Goal: Information Seeking & Learning: Find specific page/section

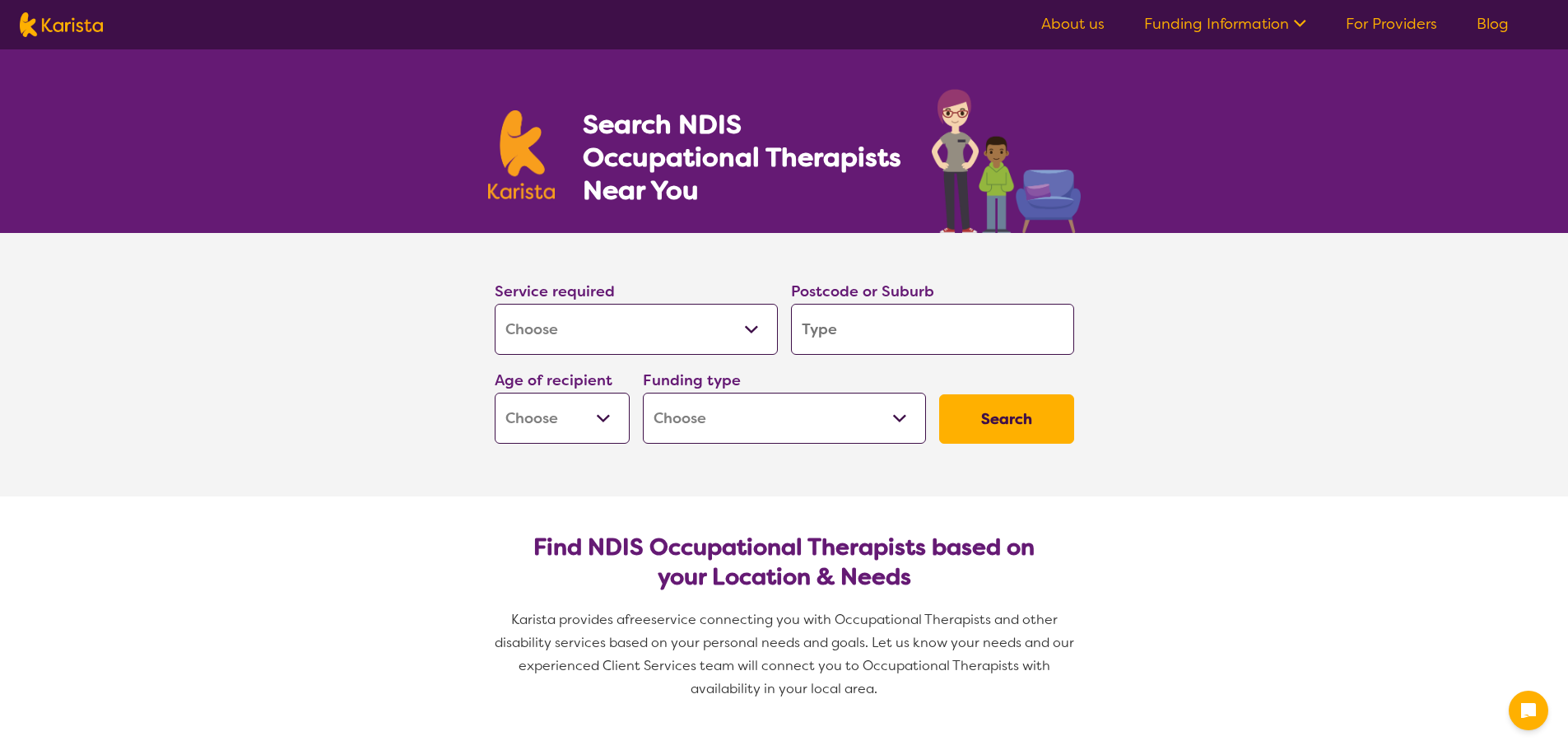
select select "[MEDICAL_DATA]"
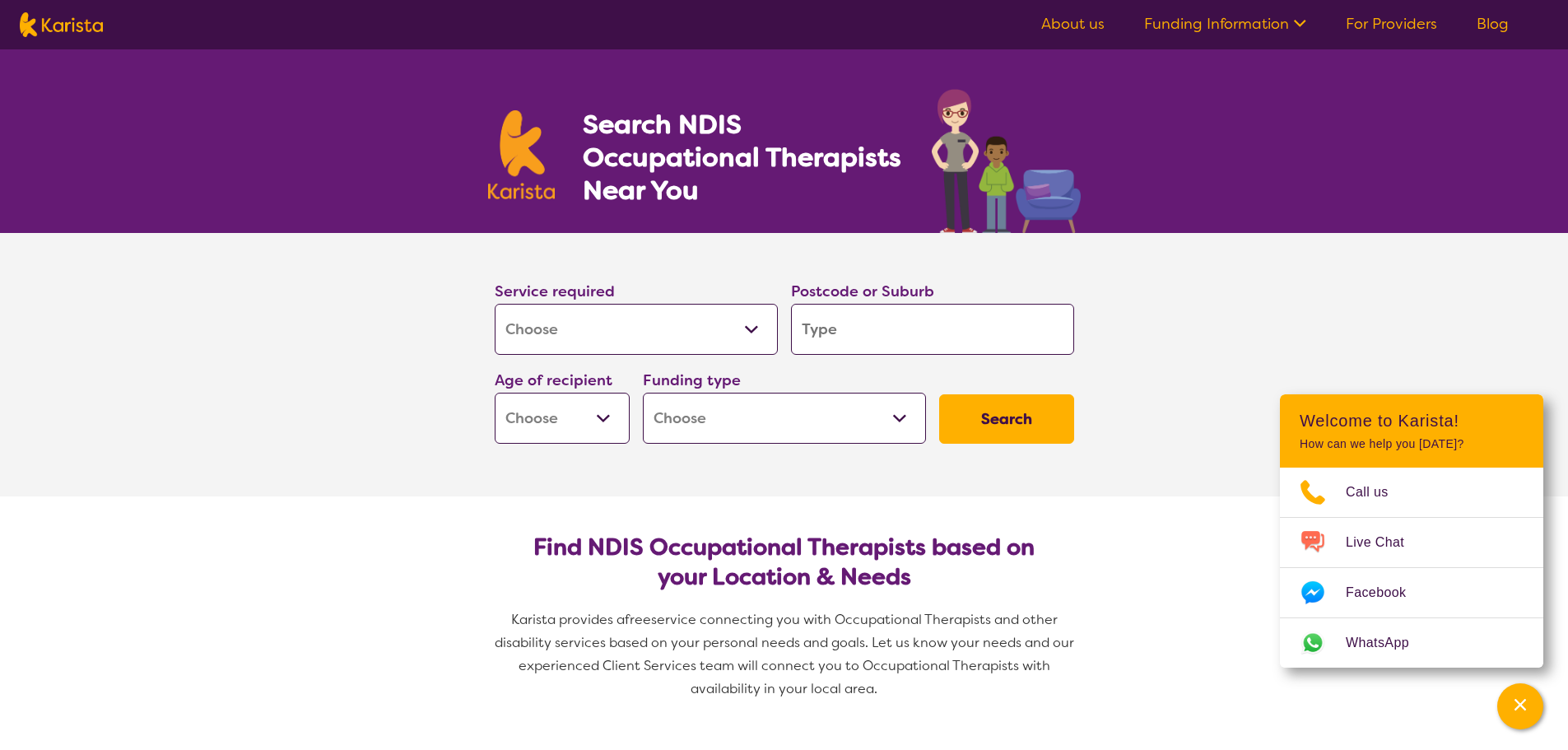
click at [872, 346] on input "search" at bounding box center [933, 328] width 283 height 51
type input "4"
type input "47"
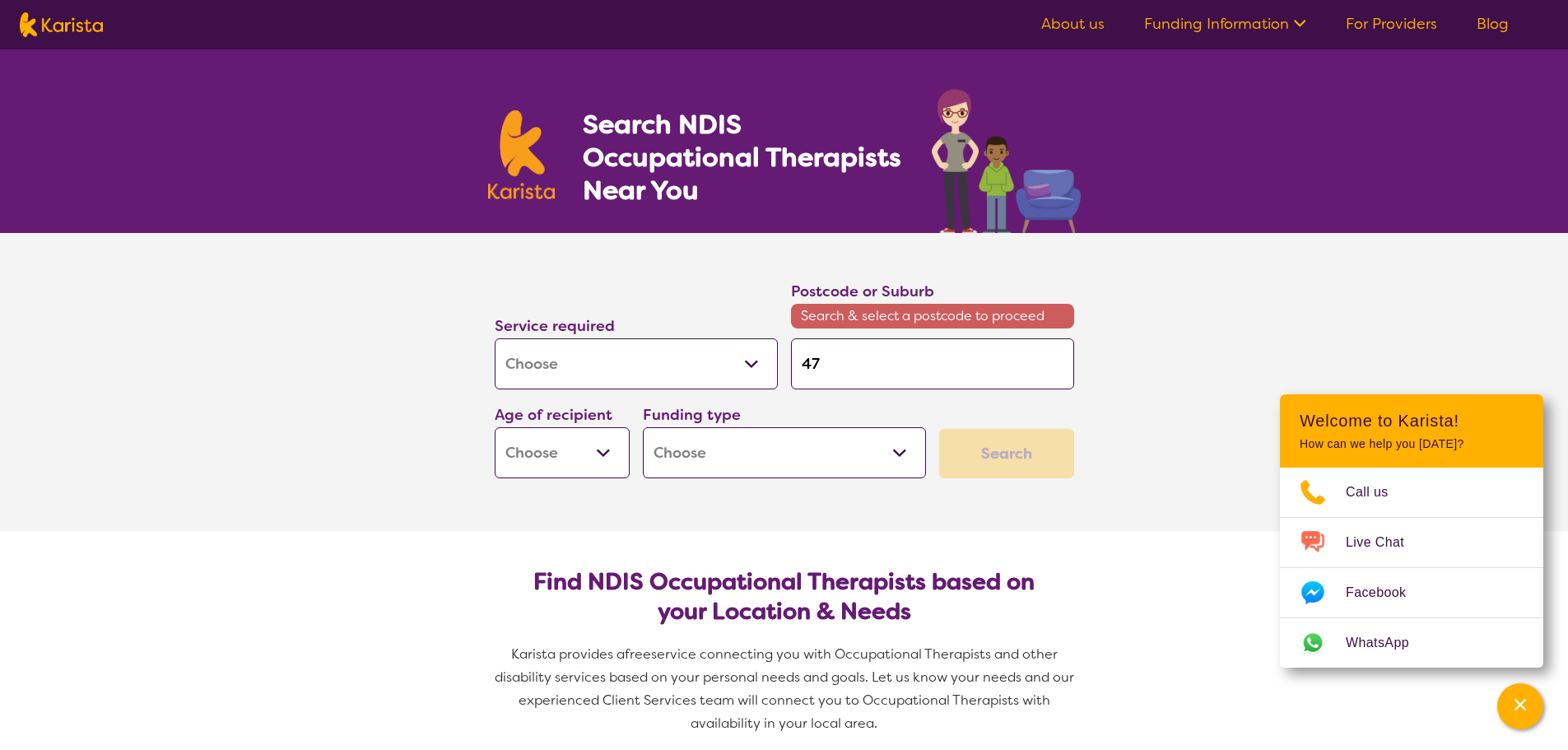
type input "470"
type input "4701"
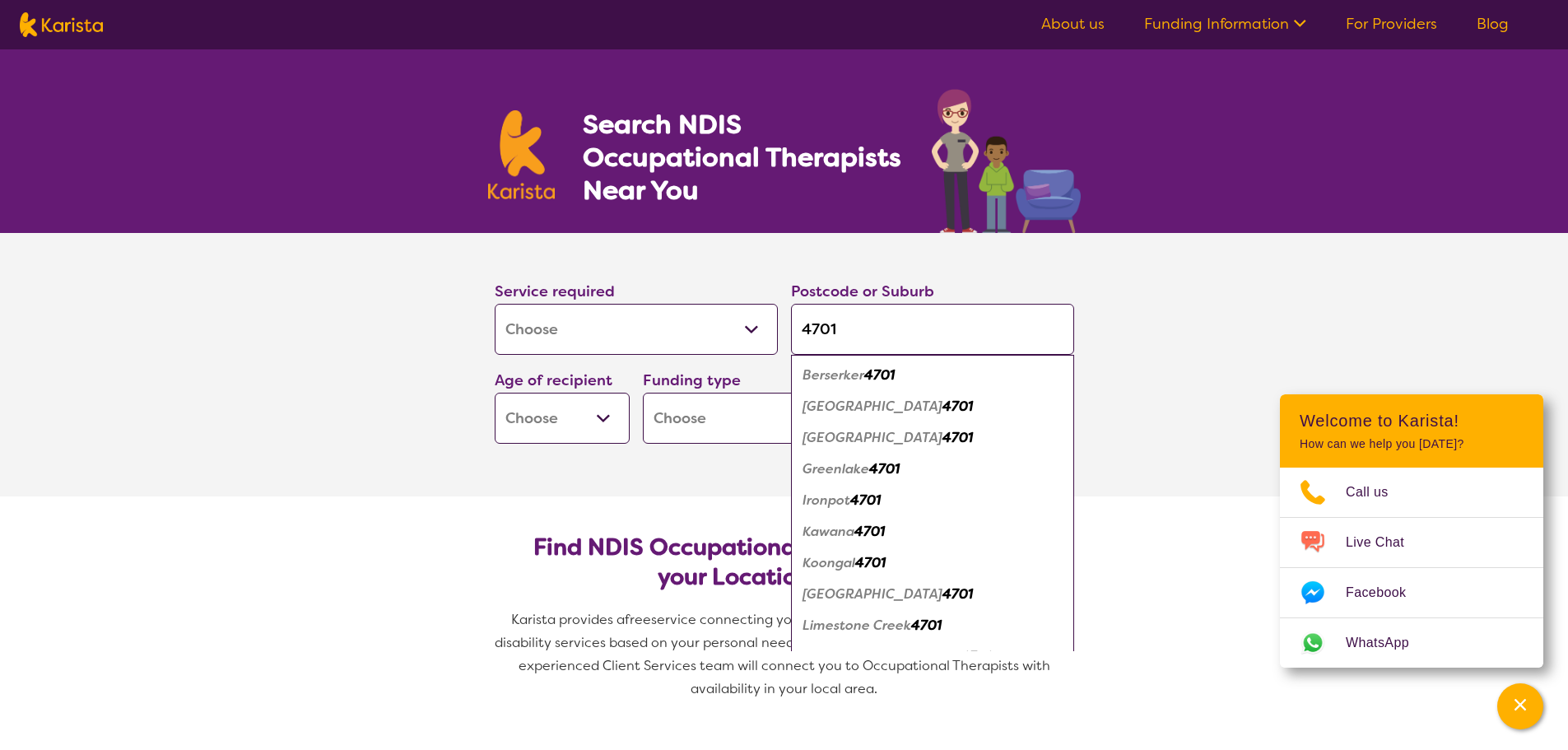
type input "4701"
click at [845, 373] on em "Berserker" at bounding box center [833, 375] width 62 height 18
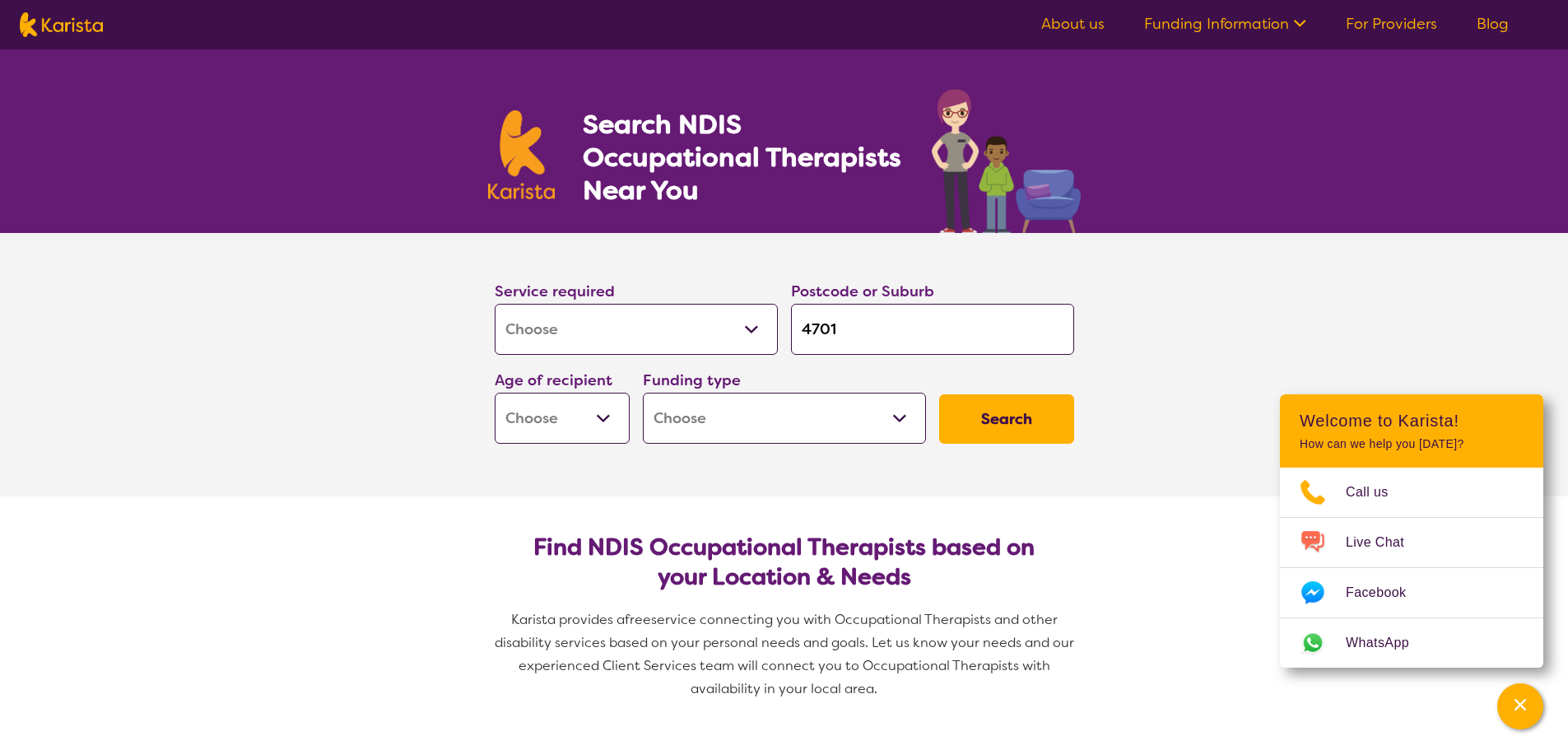
click at [594, 407] on select "Early Childhood - 0 to 9 Child - 10 to 11 Adolescent - 12 to 17 Adult - 18 to 6…" at bounding box center [561, 417] width 135 height 51
select select "EC"
click at [494, 392] on select "Early Childhood - 0 to 9 Child - 10 to 11 Adolescent - 12 to 17 Adult - 18 to 6…" at bounding box center [561, 417] width 135 height 51
select select "EC"
click at [783, 427] on select "Home Care Package (HCP) National Disability Insurance Scheme (NDIS) I don't know" at bounding box center [784, 417] width 283 height 51
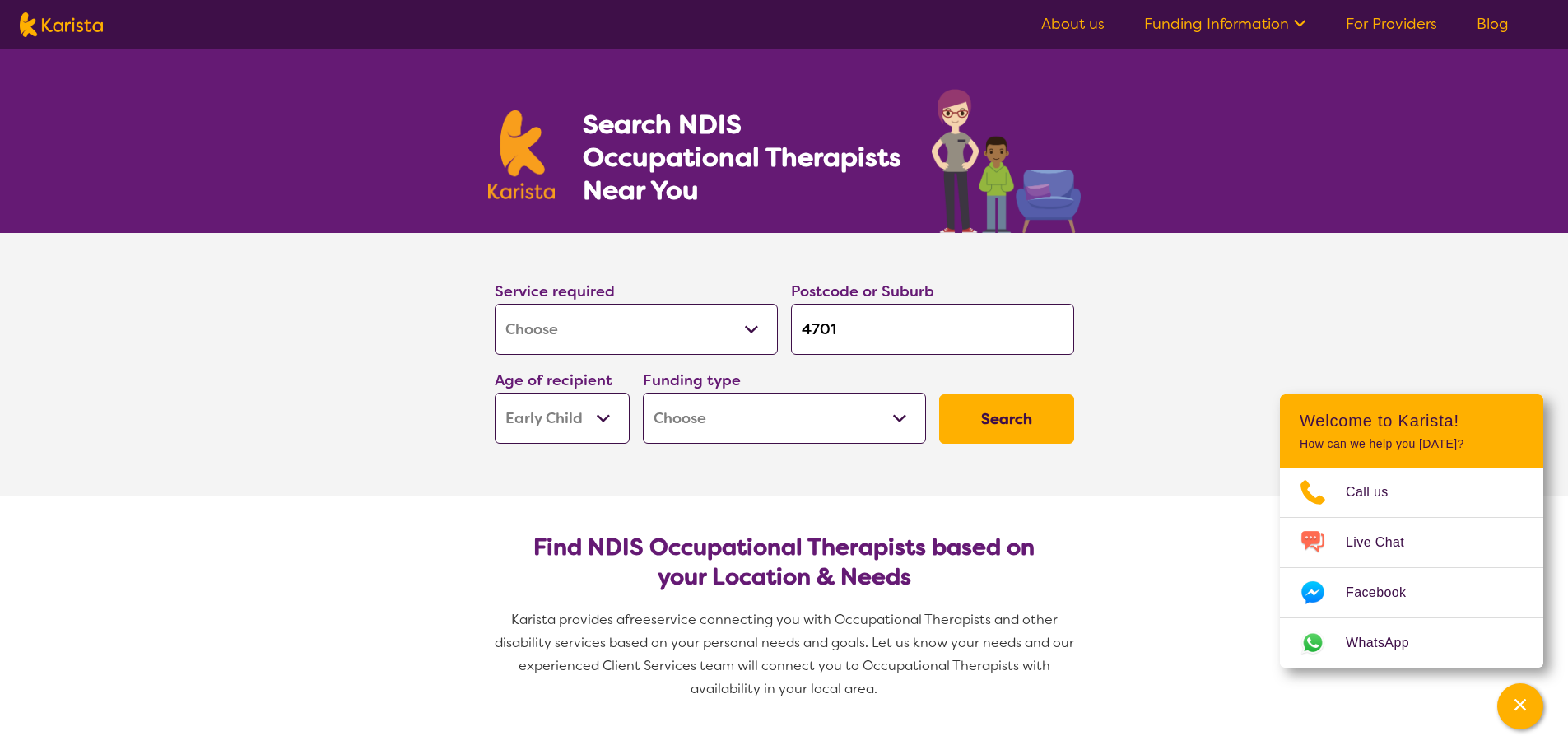
select select "NDIS"
click at [643, 392] on select "Home Care Package (HCP) National Disability Insurance Scheme (NDIS) I don't know" at bounding box center [784, 417] width 283 height 51
select select "NDIS"
click at [1003, 414] on button "Search" at bounding box center [1006, 418] width 135 height 49
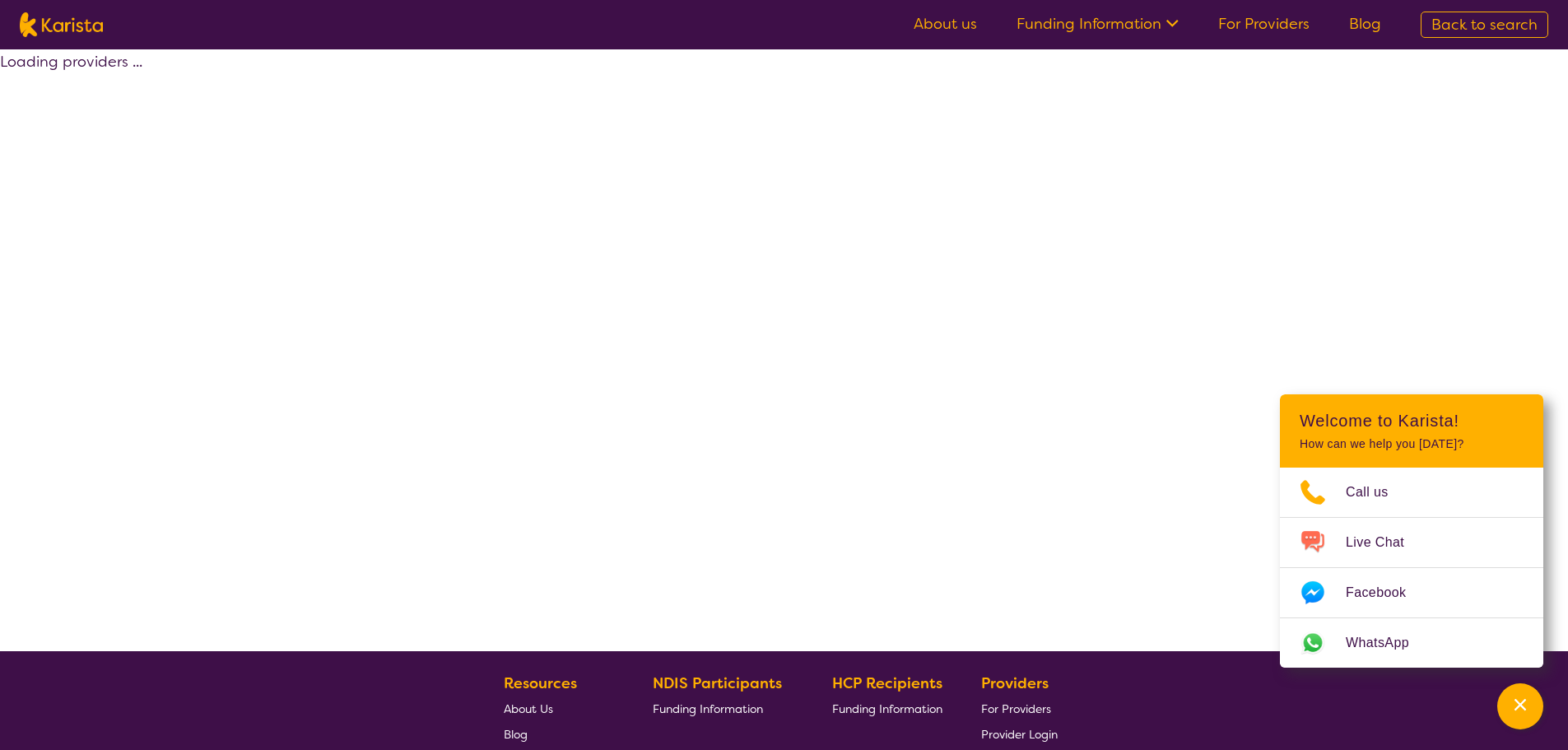
select select "by_score"
